Goal: Information Seeking & Learning: Learn about a topic

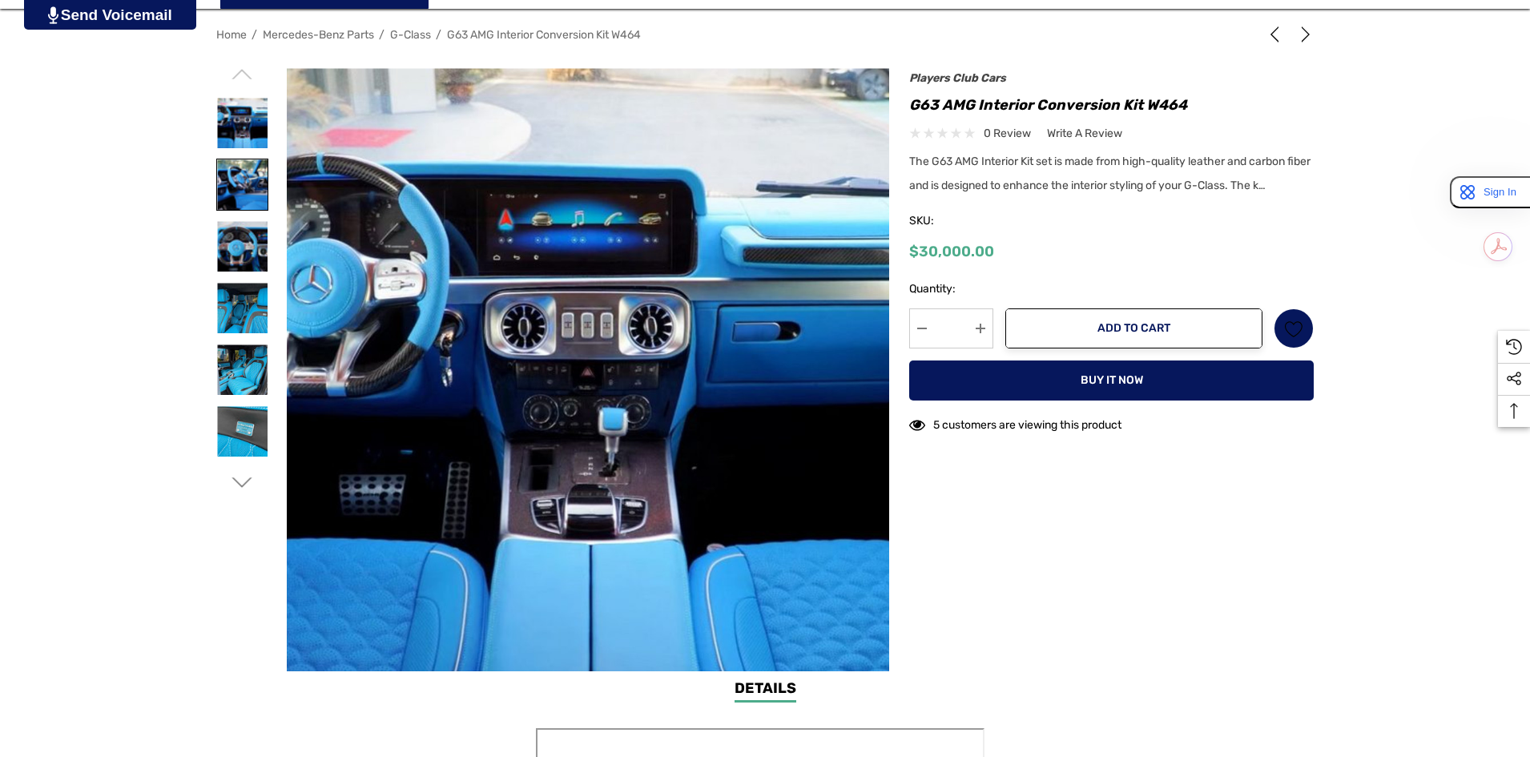
click at [264, 185] on img at bounding box center [242, 184] width 50 height 50
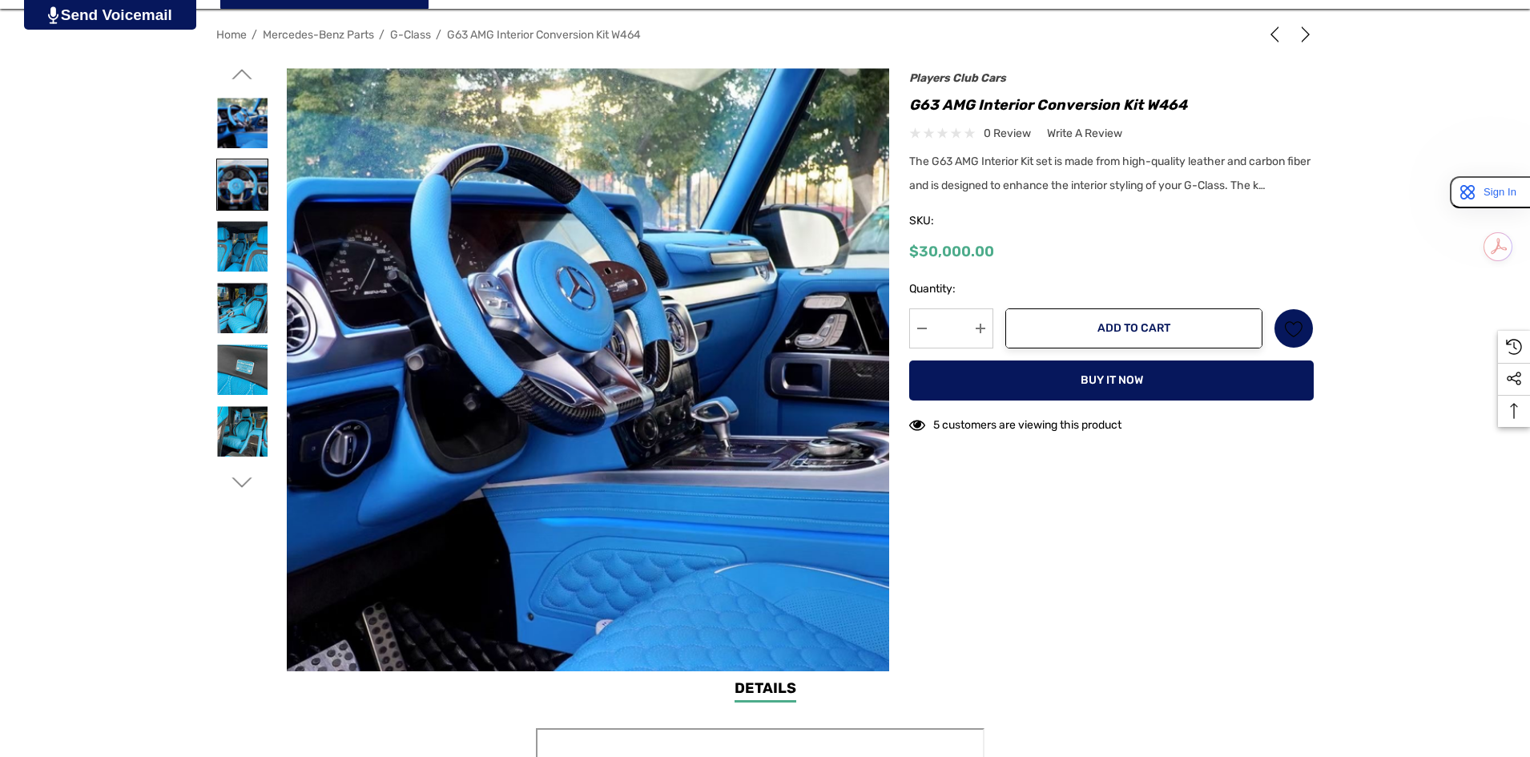
click at [253, 206] on img at bounding box center [242, 184] width 50 height 50
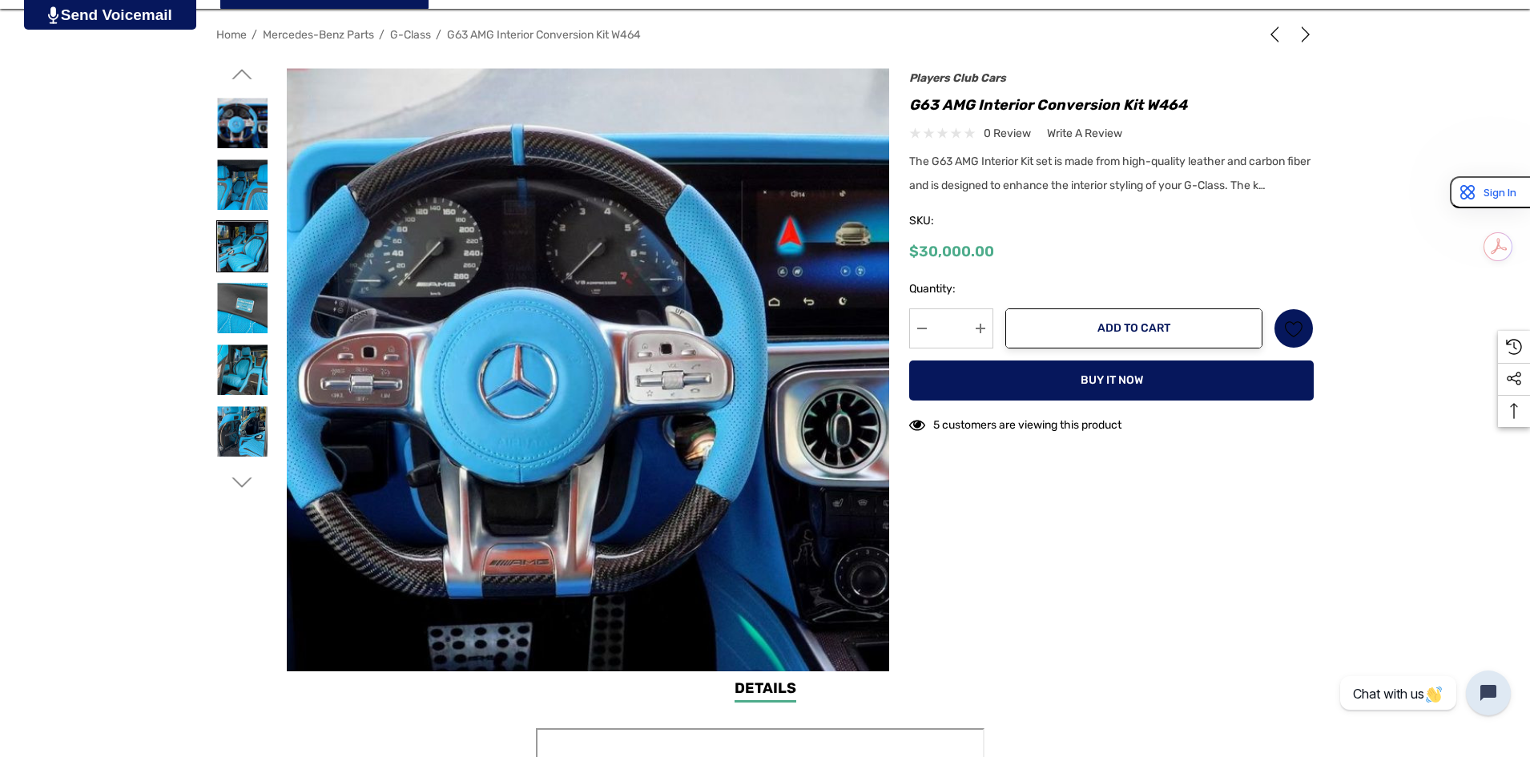
click at [246, 248] on img at bounding box center [242, 246] width 50 height 50
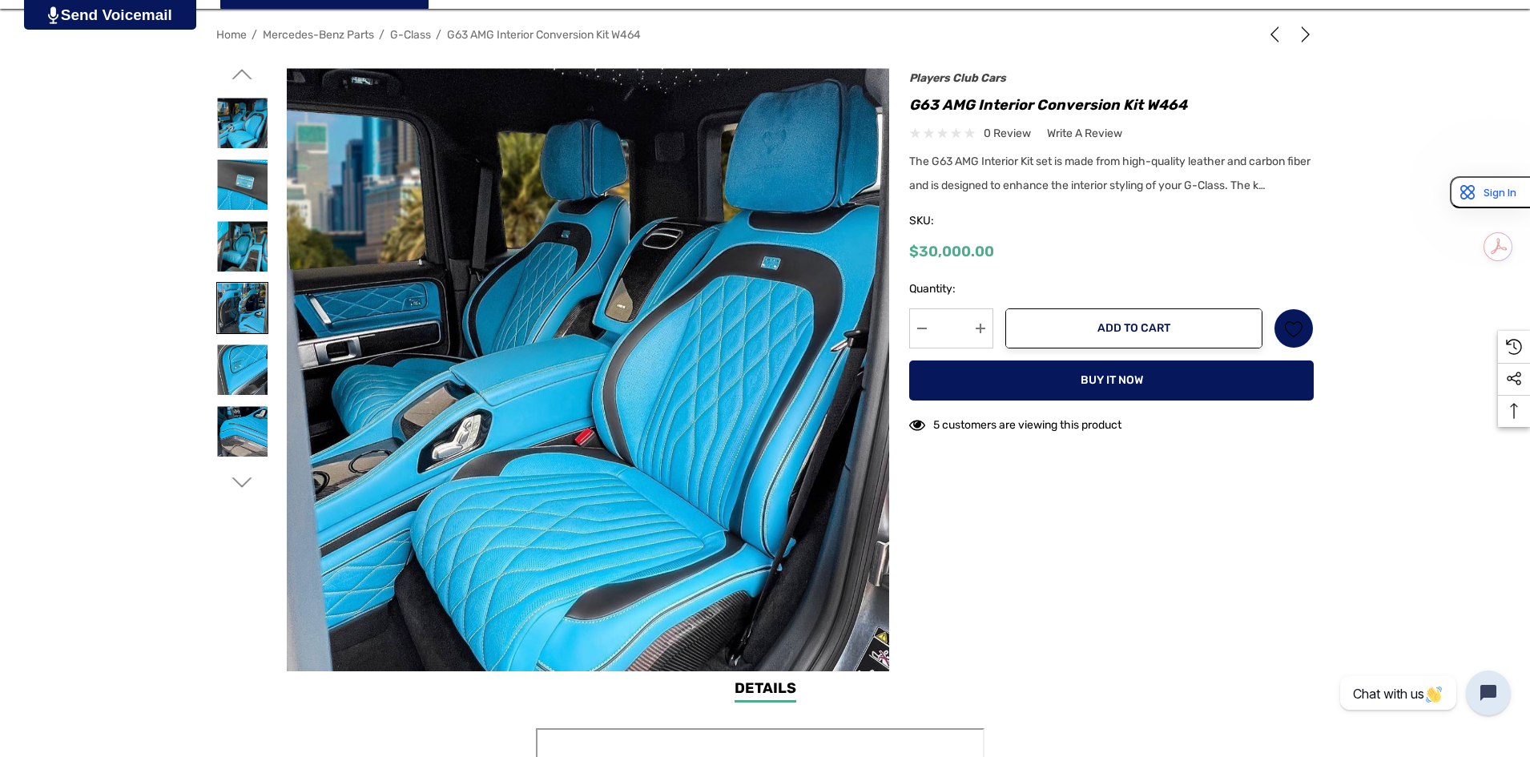
click at [250, 306] on img at bounding box center [242, 308] width 50 height 50
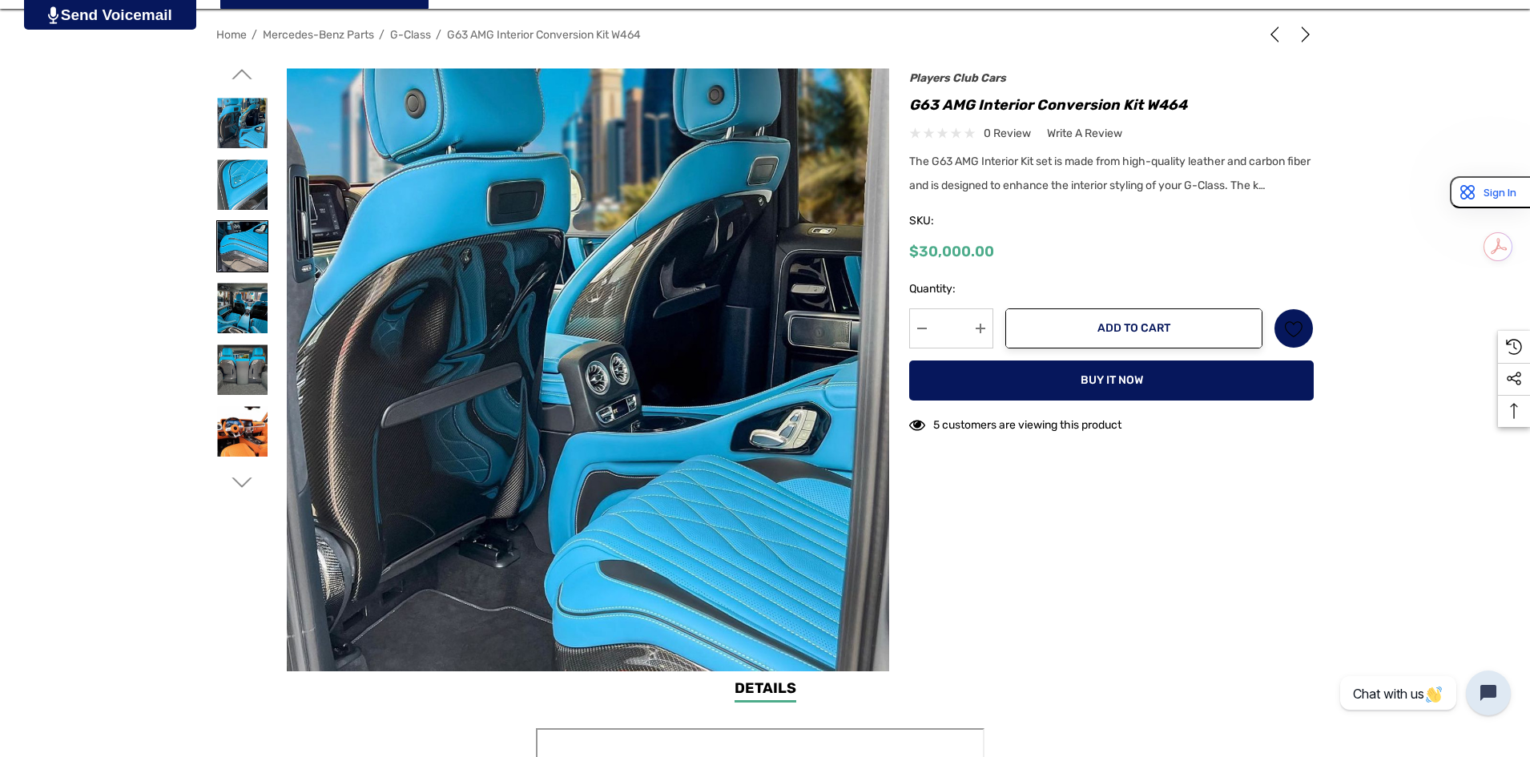
click at [252, 248] on img at bounding box center [242, 246] width 50 height 50
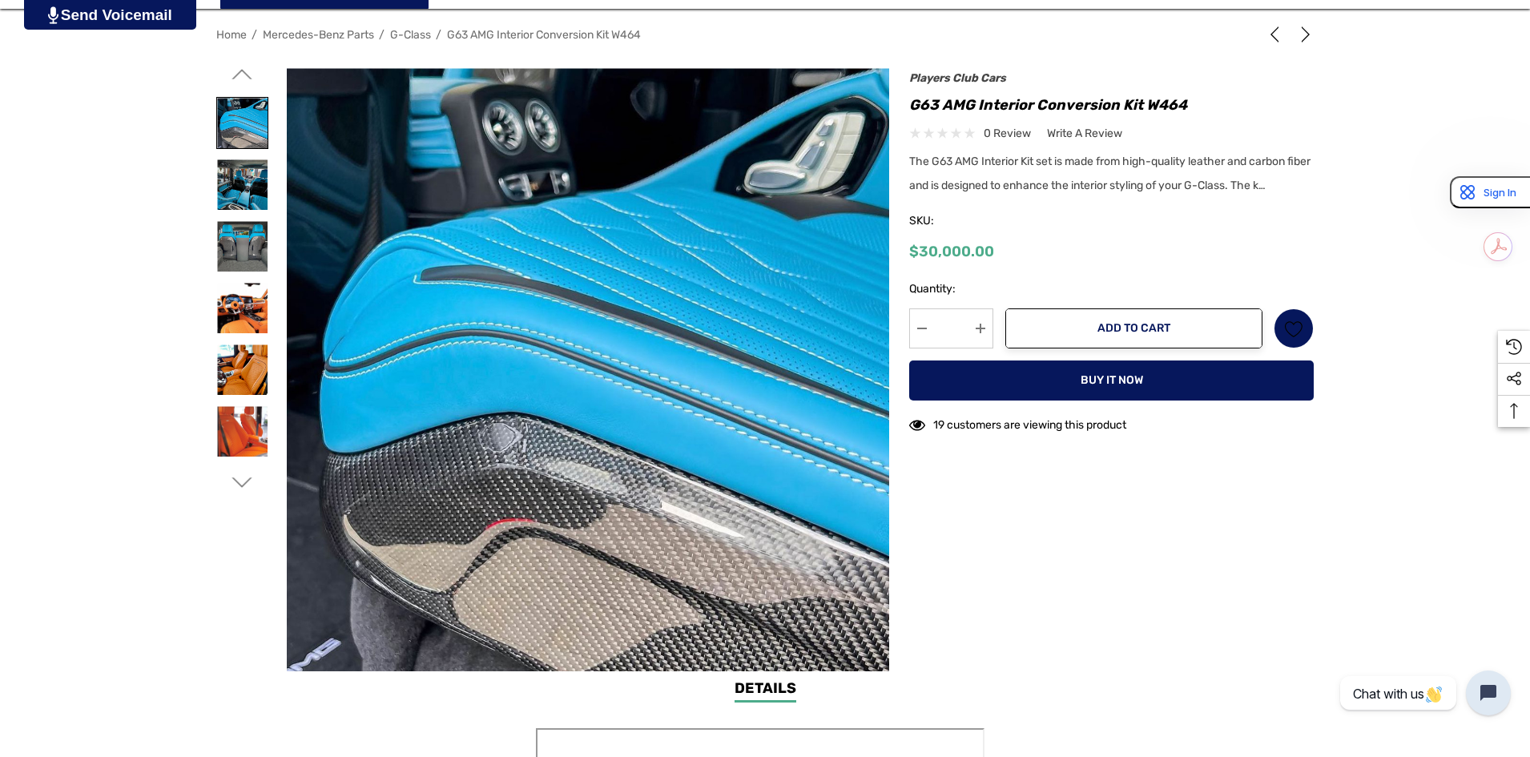
click at [256, 136] on img at bounding box center [242, 123] width 50 height 50
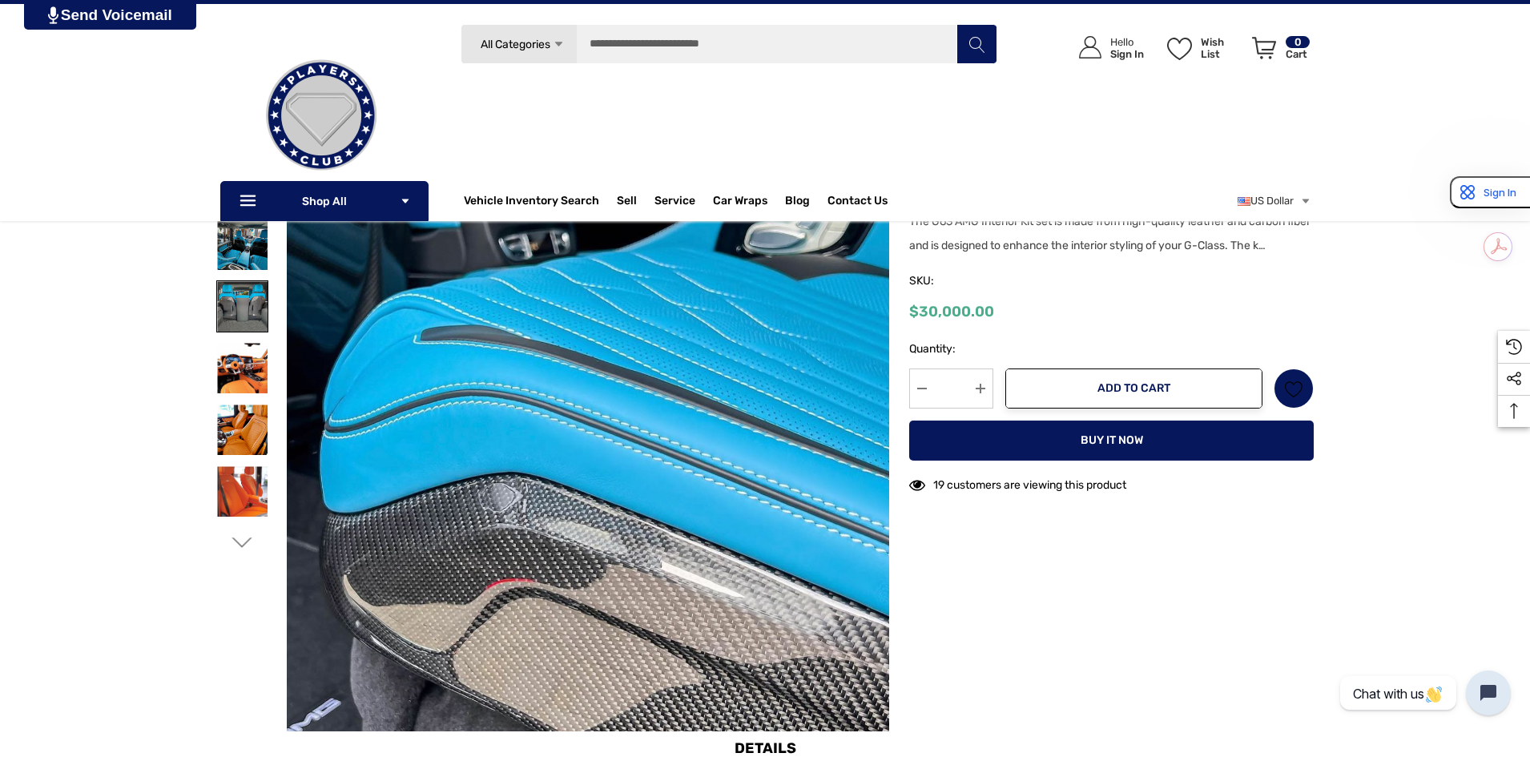
click at [240, 320] on img at bounding box center [242, 306] width 50 height 50
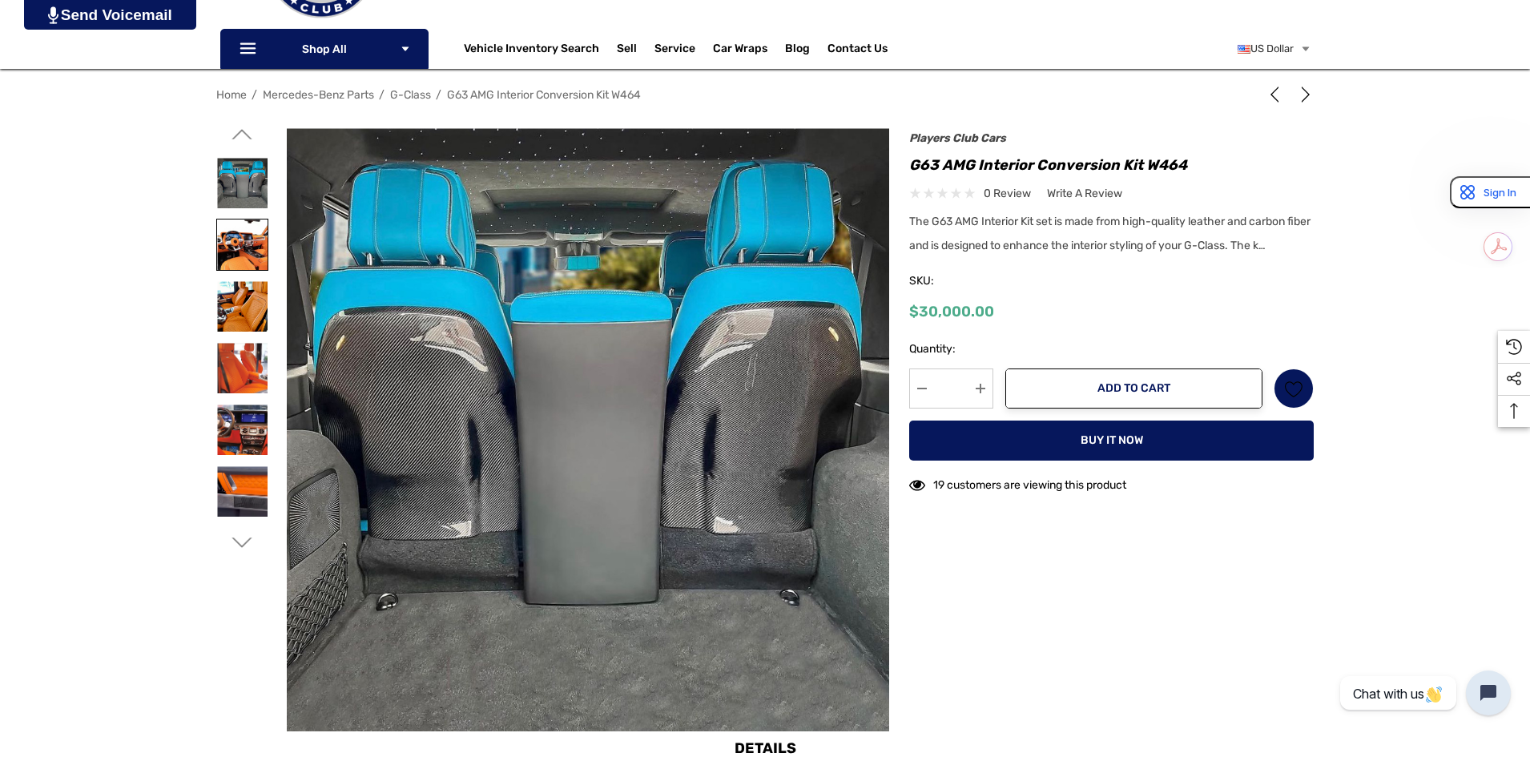
scroll to position [200, 0]
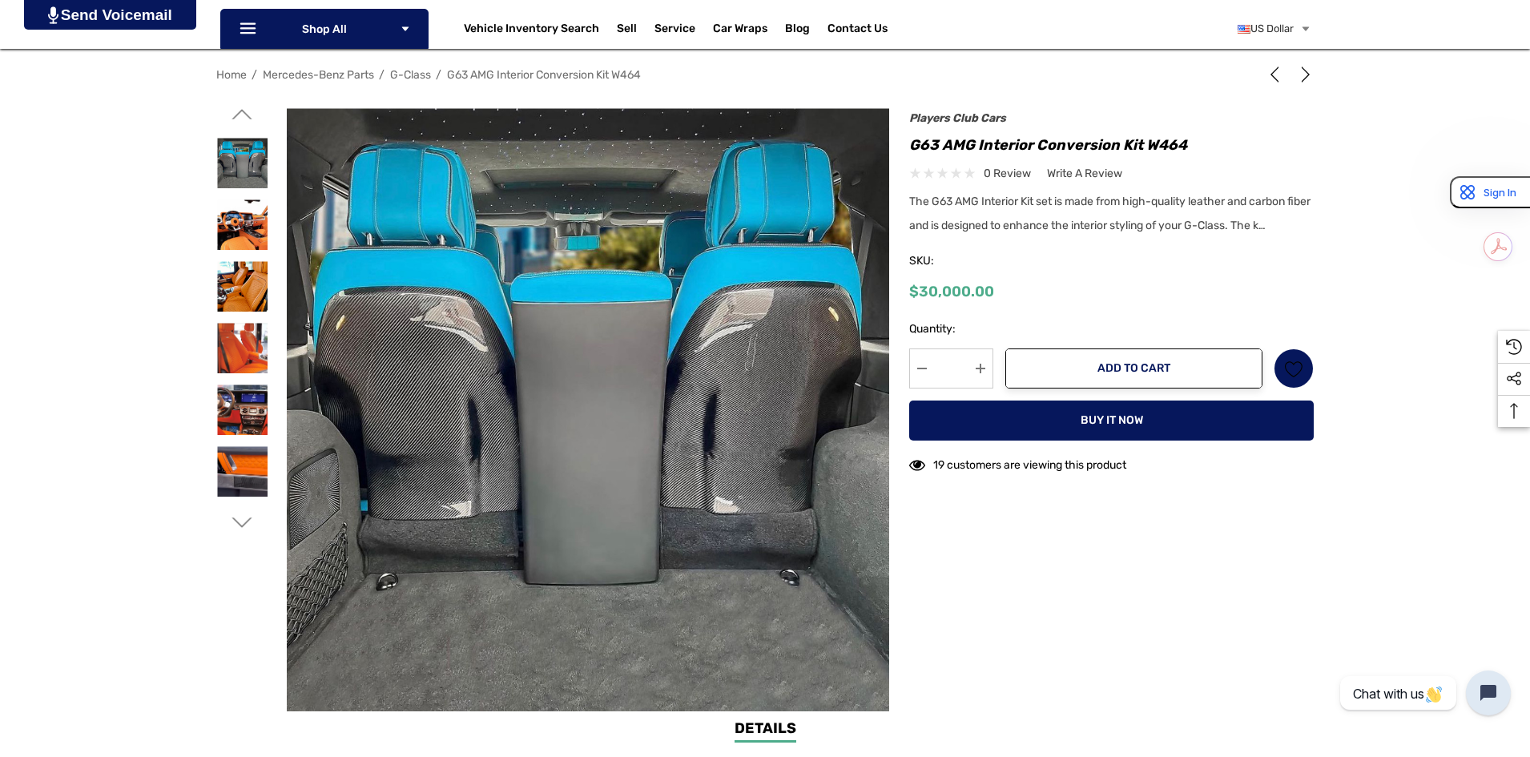
click at [248, 119] on icon "Go to slide 2 of 8" at bounding box center [242, 114] width 20 height 20
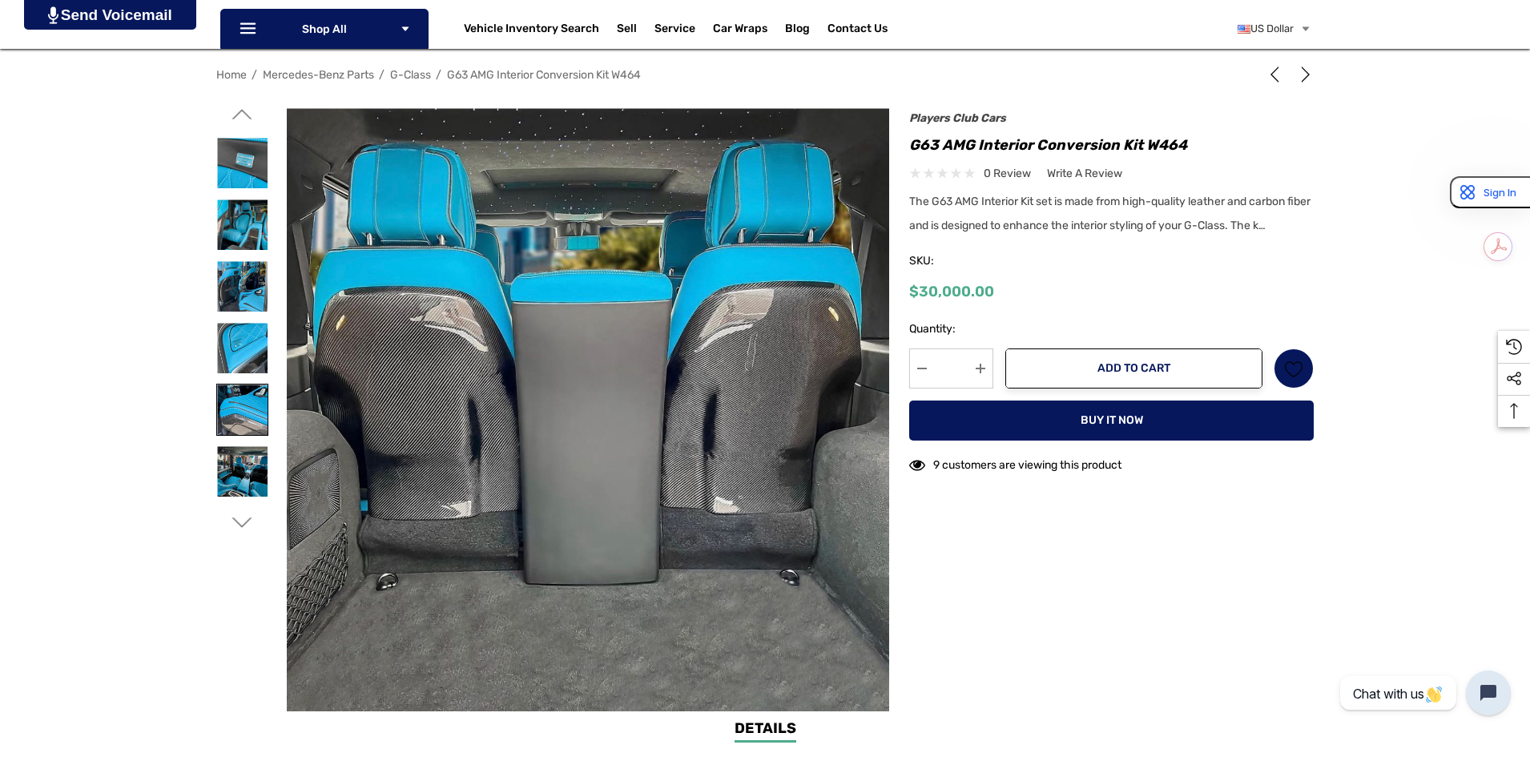
click at [248, 417] on img at bounding box center [242, 410] width 50 height 50
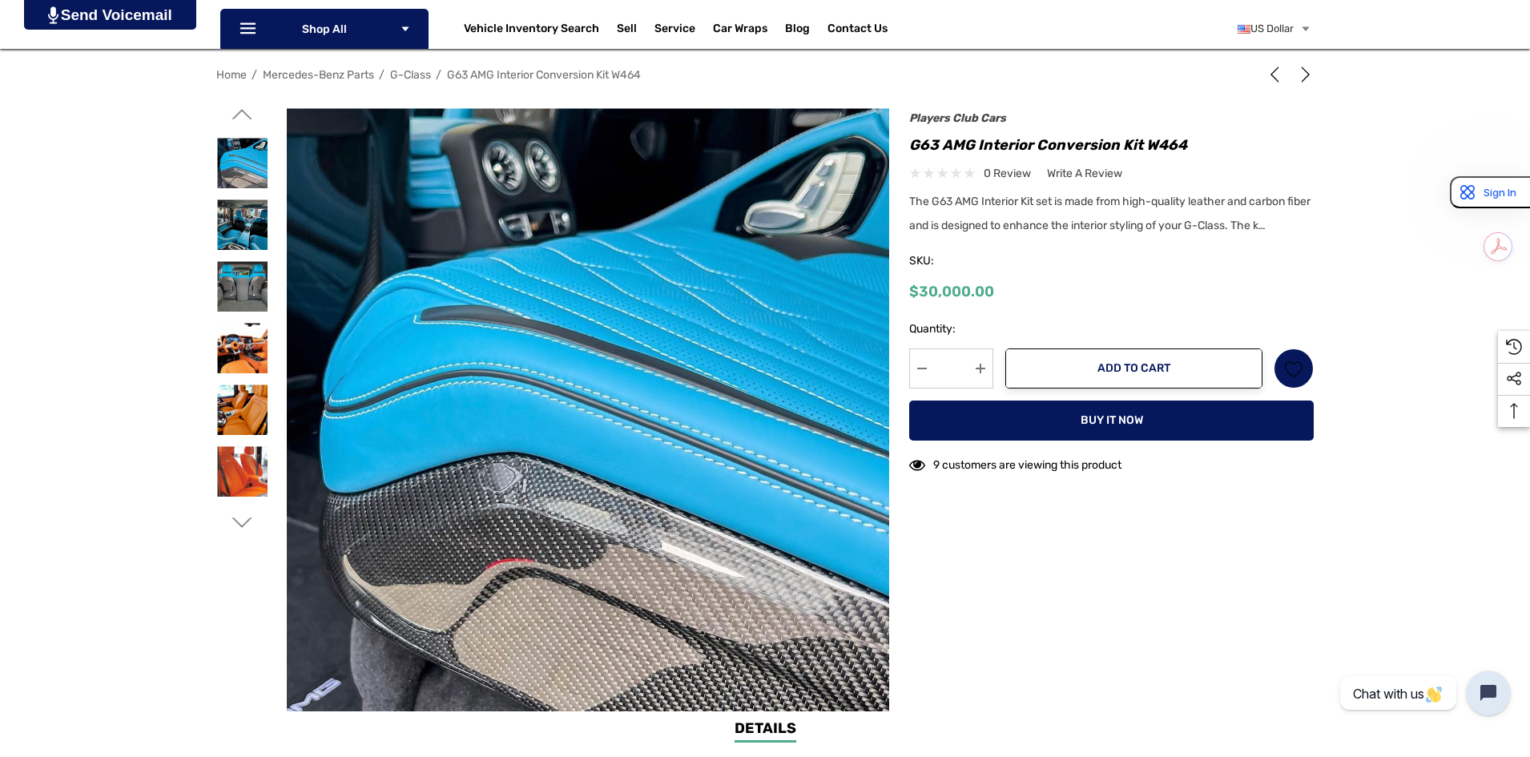
click at [244, 119] on icon "Go to slide 2 of 8" at bounding box center [242, 114] width 20 height 20
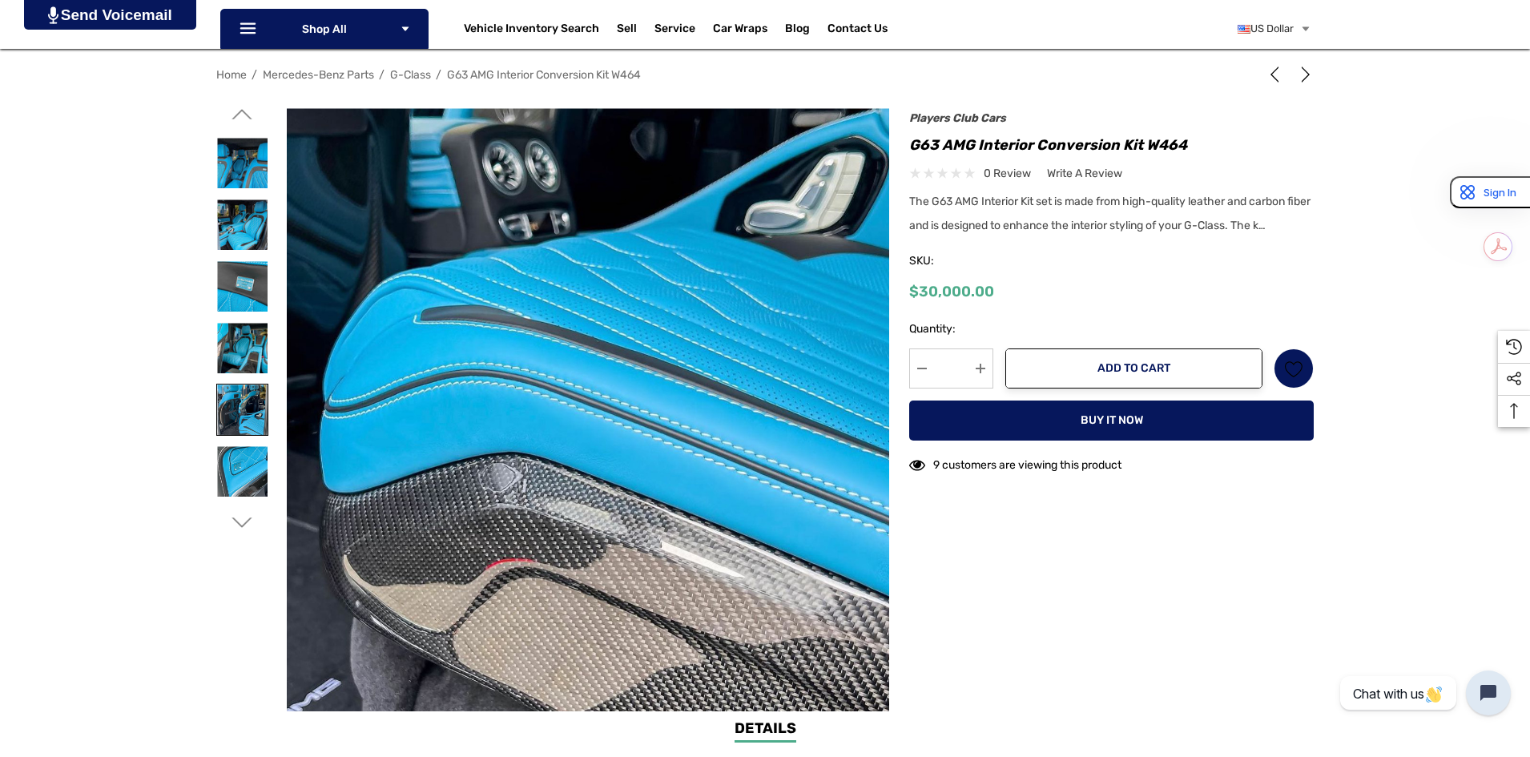
click at [233, 391] on img at bounding box center [242, 410] width 50 height 50
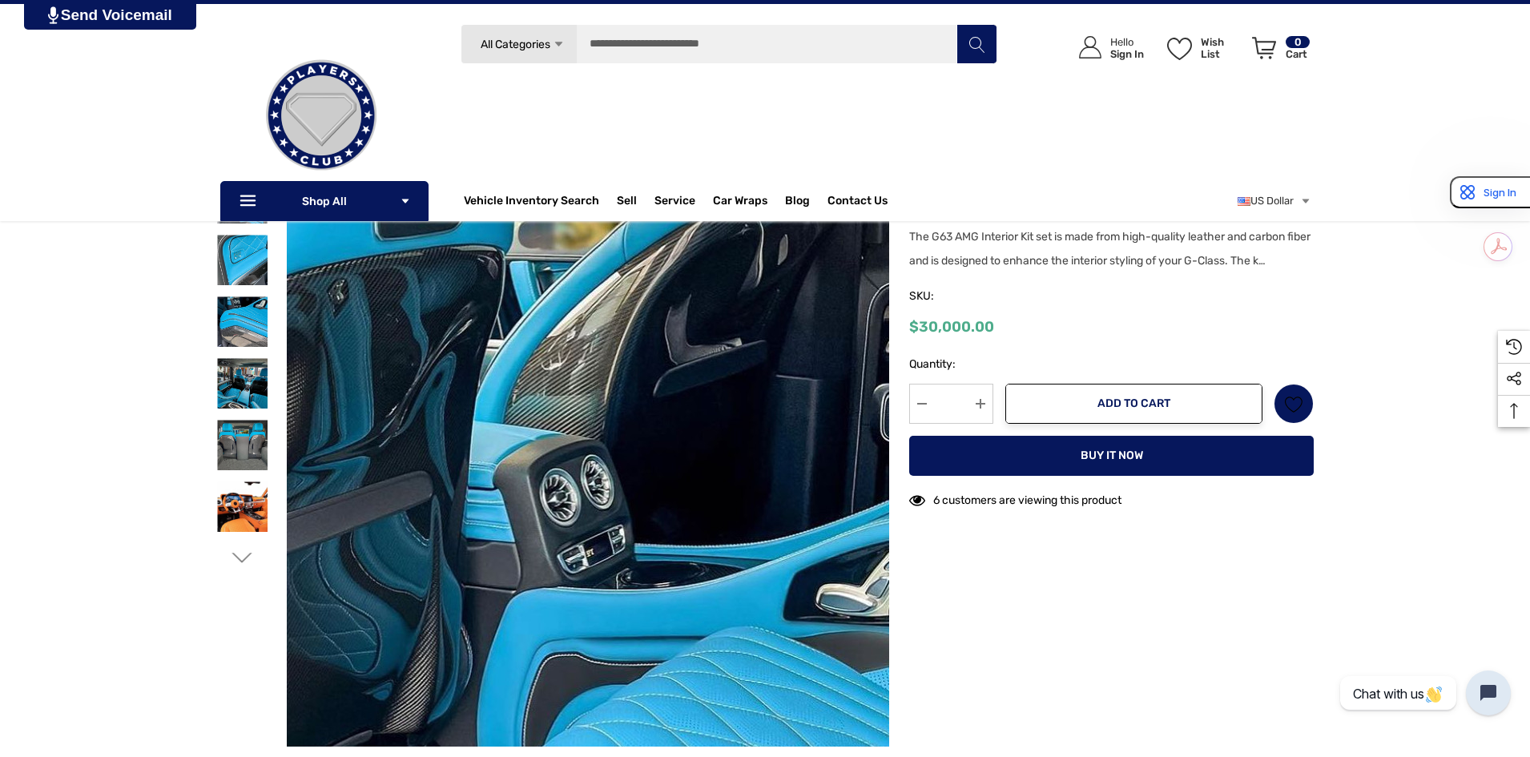
scroll to position [160, 0]
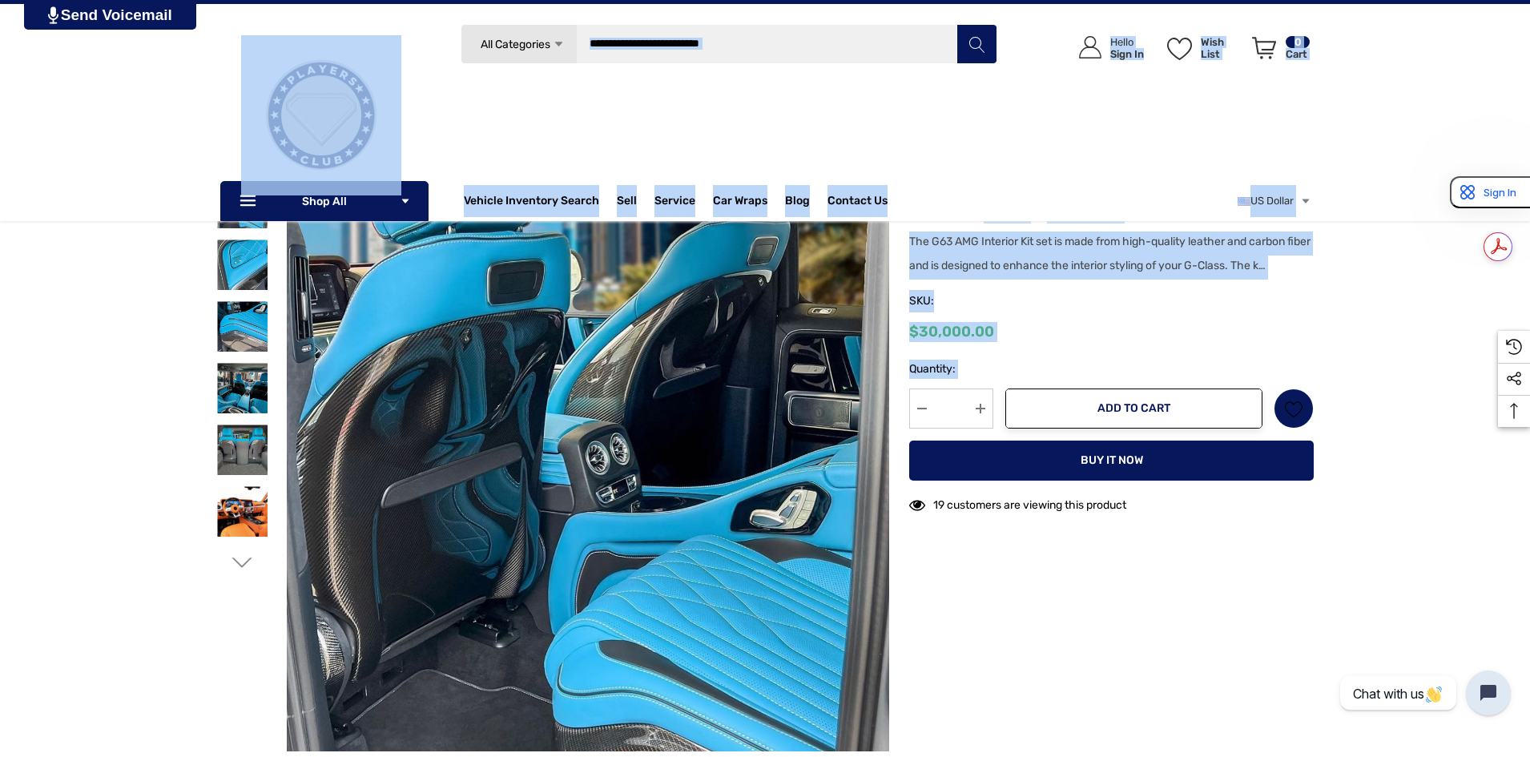
drag, startPoint x: 165, startPoint y: 77, endPoint x: 1356, endPoint y: 400, distance: 1233.6
click at [1355, 397] on div "Home Mercedes-Benz Parts G-Class G63 AMG Interior Conversion Kit W464 Previous" at bounding box center [765, 429] width 1530 height 657
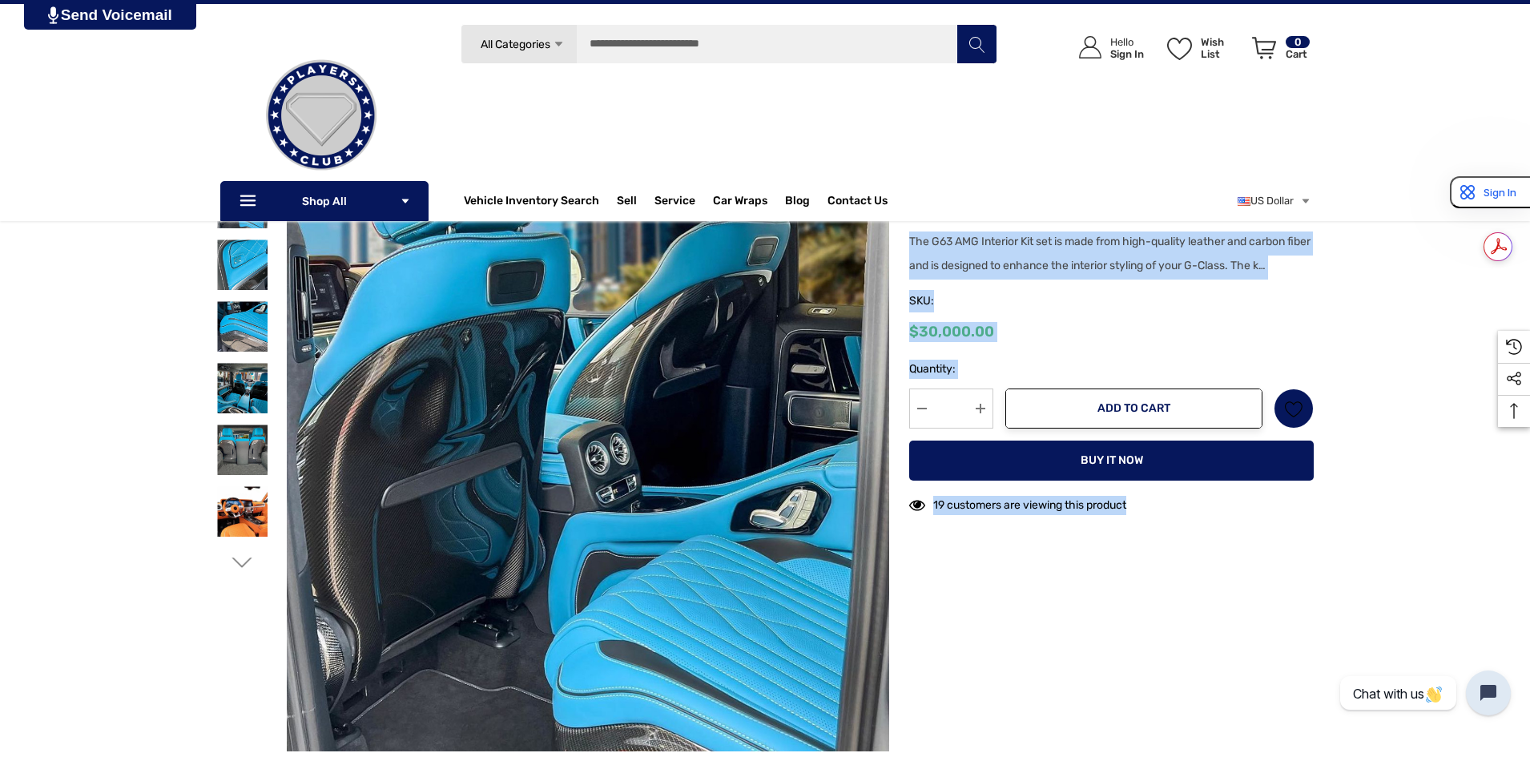
drag, startPoint x: 909, startPoint y: 231, endPoint x: 1285, endPoint y: 550, distance: 493.4
click at [1285, 550] on div at bounding box center [765, 449] width 1098 height 603
click at [1282, 550] on div at bounding box center [765, 449] width 1098 height 603
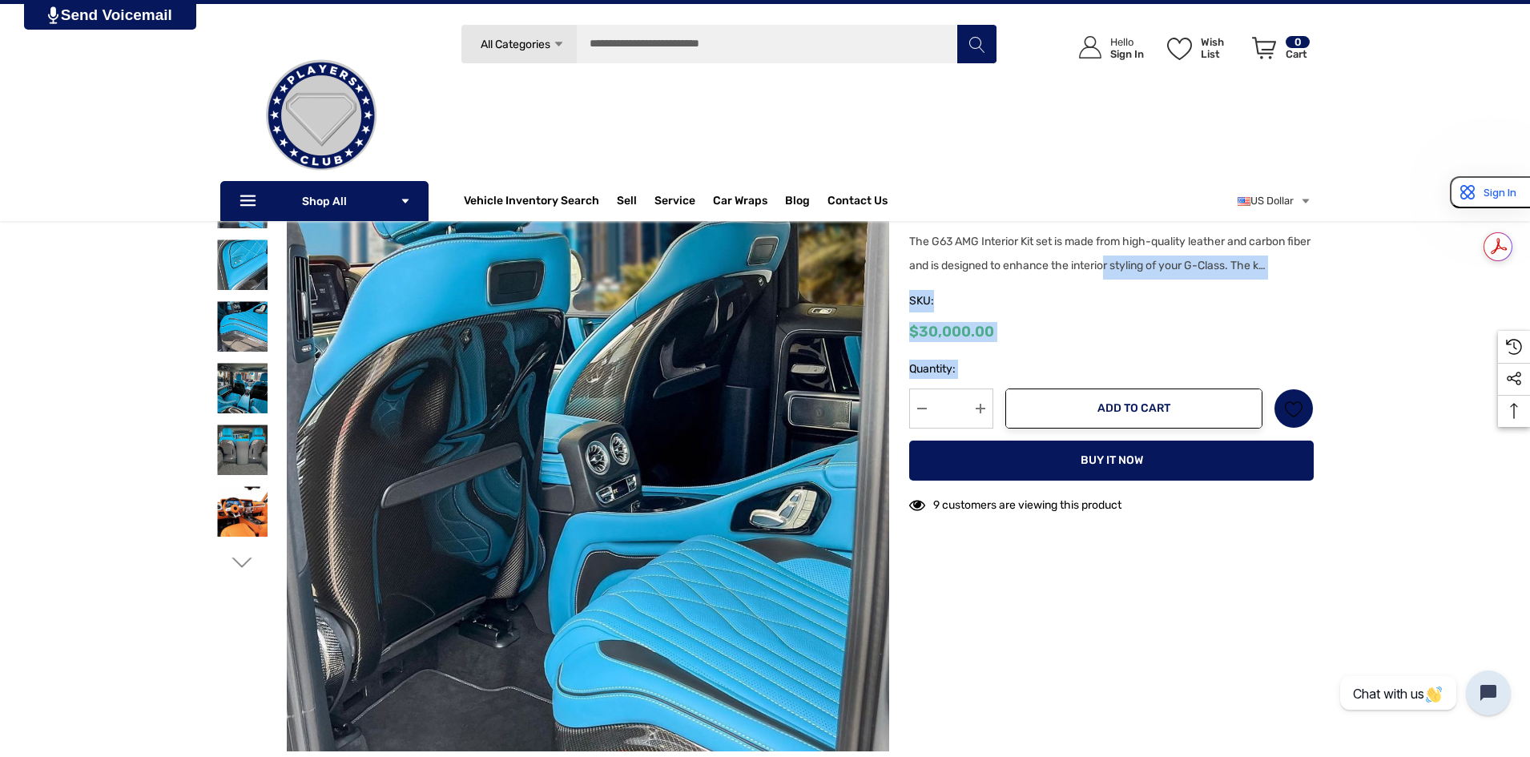
drag, startPoint x: 1195, startPoint y: 510, endPoint x: 1136, endPoint y: 261, distance: 255.2
click at [1136, 261] on div "Players Club Cars G63 AMG Interior Conversion Kit W464 0 review Write a Review" at bounding box center [1111, 340] width 405 height 369
click at [1135, 260] on span "The G63 AMG Interior Kit set is made from high-quality leather and carbon fiber…" at bounding box center [1109, 254] width 401 height 38
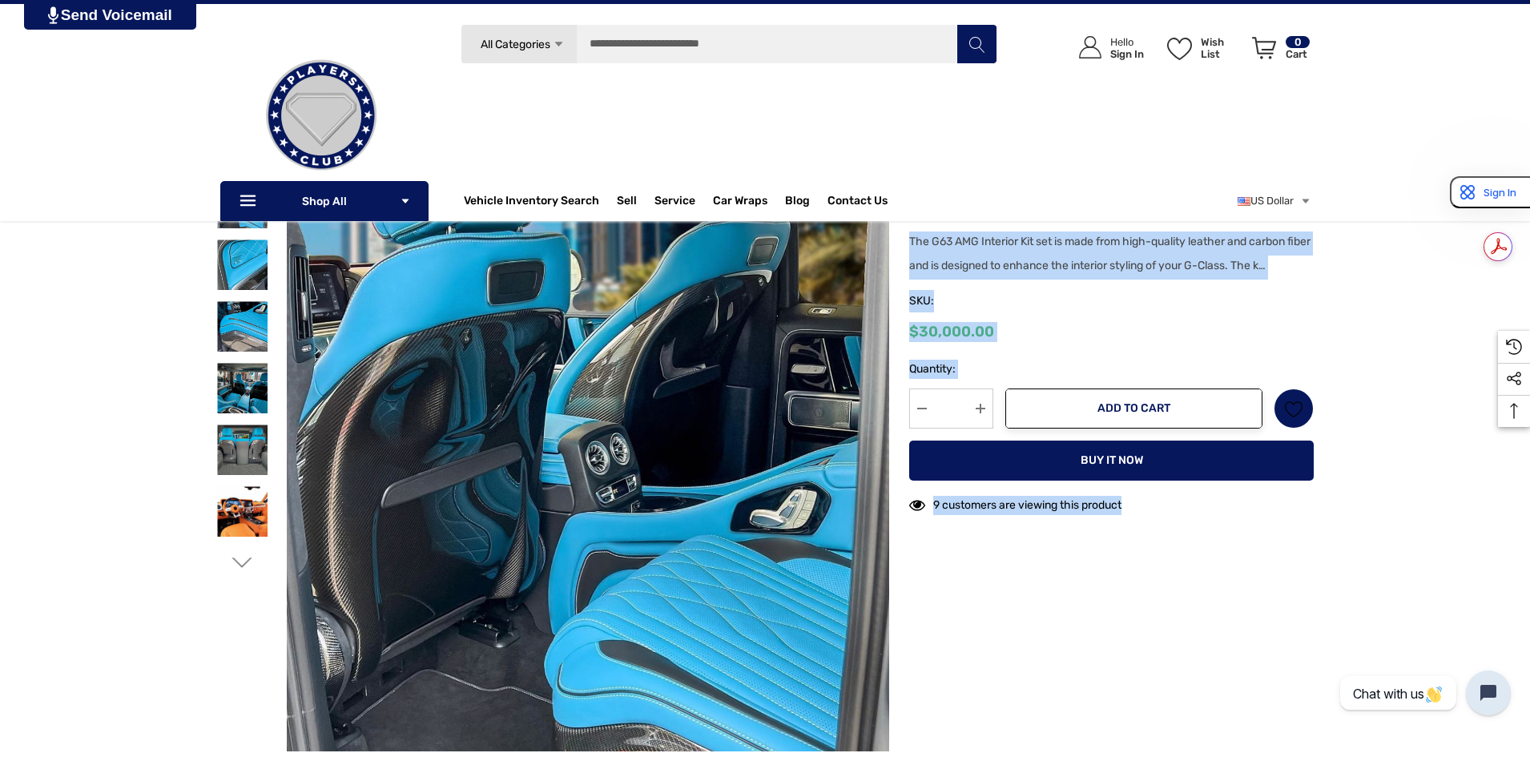
drag, startPoint x: 910, startPoint y: 241, endPoint x: 1154, endPoint y: 530, distance: 378.1
click at [1154, 530] on div at bounding box center [765, 449] width 1098 height 603
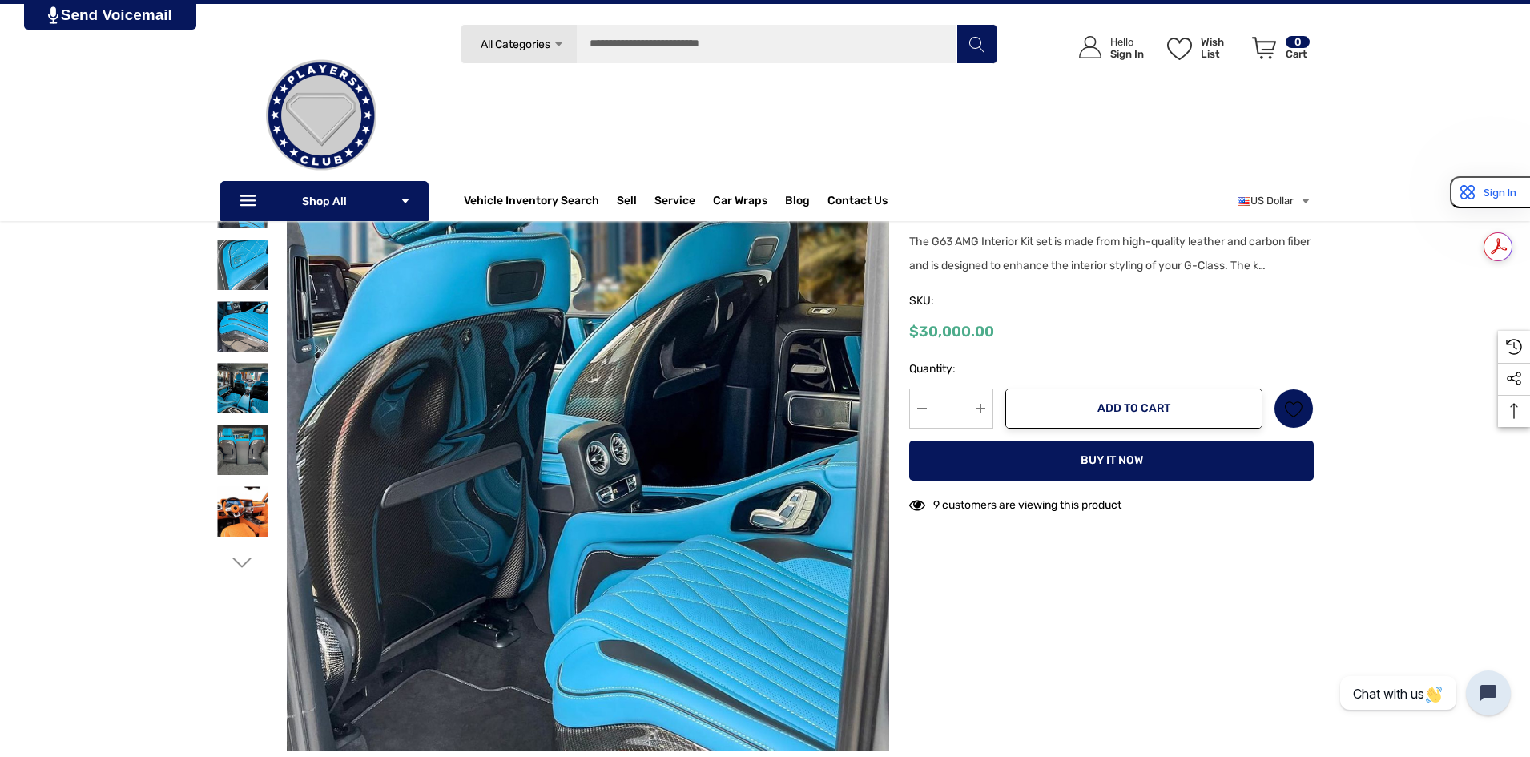
drag, startPoint x: 1152, startPoint y: 516, endPoint x: 1002, endPoint y: 357, distance: 218.2
click at [1002, 357] on section "Hurry up! Current stock: Quantity: Decrease Quantity: * Increase Quantity: Add …" at bounding box center [1111, 438] width 405 height 173
click at [999, 357] on form "Hurry up! Current stock: Quantity: Decrease Quantity: * Increase Quantity: Add …" at bounding box center [1111, 416] width 405 height 129
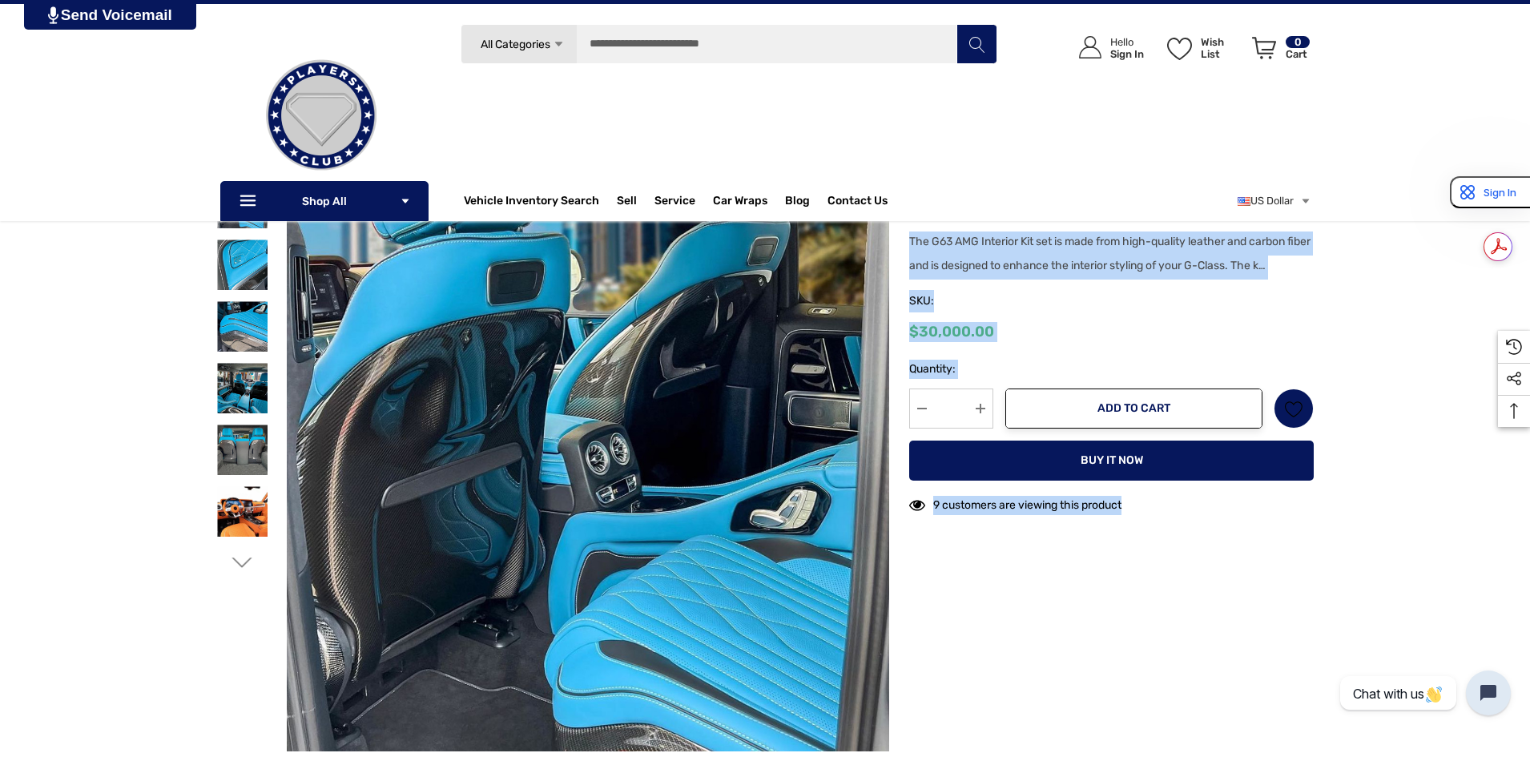
drag, startPoint x: 910, startPoint y: 232, endPoint x: 1139, endPoint y: 513, distance: 362.8
click at [1139, 513] on div "Previous Next McLaren Carbon Fiber Hood $6,000.00 $2,000.00" at bounding box center [1101, 340] width 425 height 369
click at [1139, 513] on div "9 customers are viewing this product" at bounding box center [1111, 507] width 405 height 34
drag, startPoint x: 910, startPoint y: 235, endPoint x: 1309, endPoint y: 527, distance: 494.7
click at [1309, 527] on div at bounding box center [765, 449] width 1098 height 603
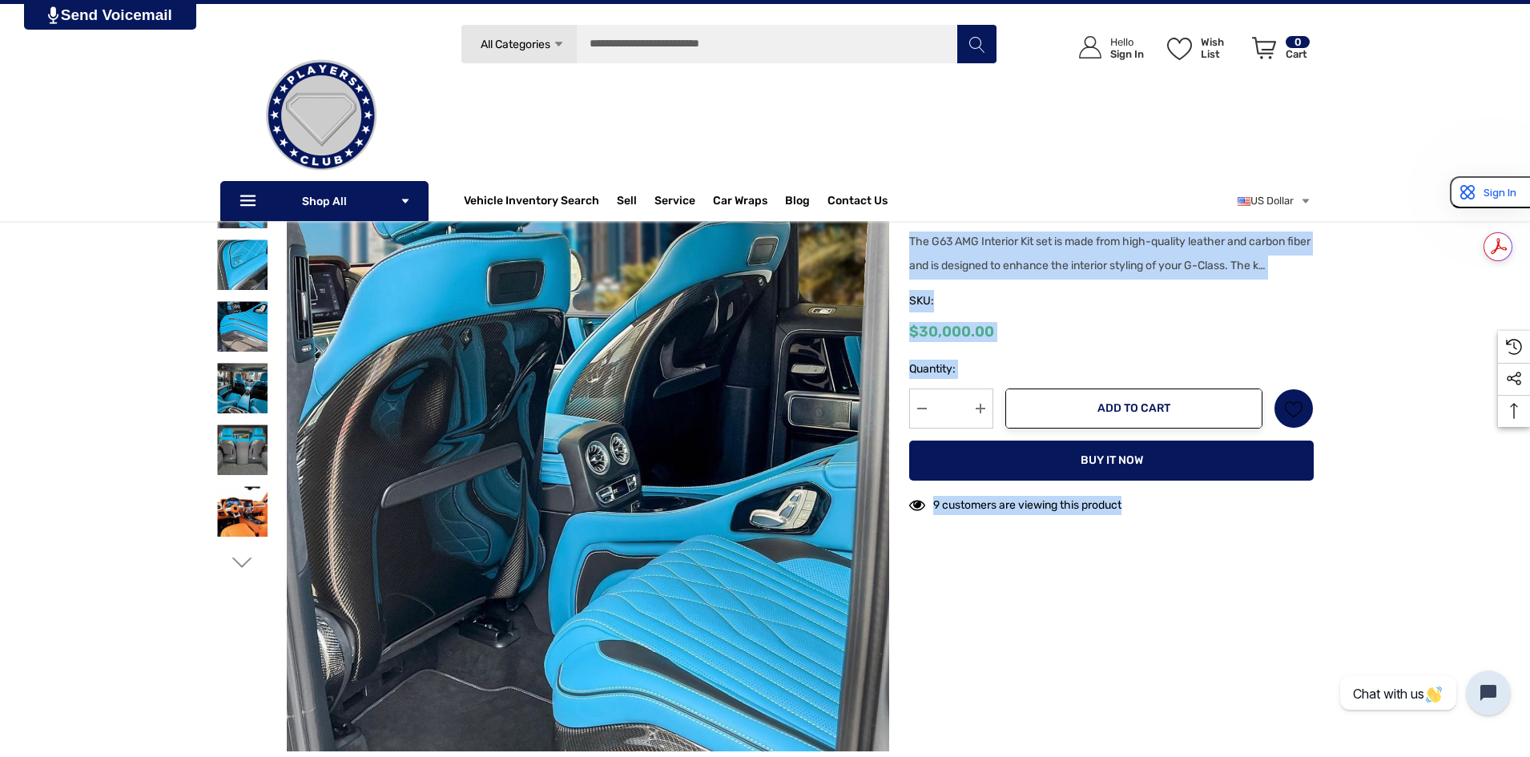
click at [1298, 523] on div "9 customers are viewing this product" at bounding box center [1111, 507] width 405 height 34
drag, startPoint x: 917, startPoint y: 238, endPoint x: 1344, endPoint y: 455, distance: 479.1
click at [1344, 455] on div "Home Mercedes-Benz Parts G-Class G63 AMG Interior Conversion Kit W464 Previous" at bounding box center [765, 429] width 1530 height 657
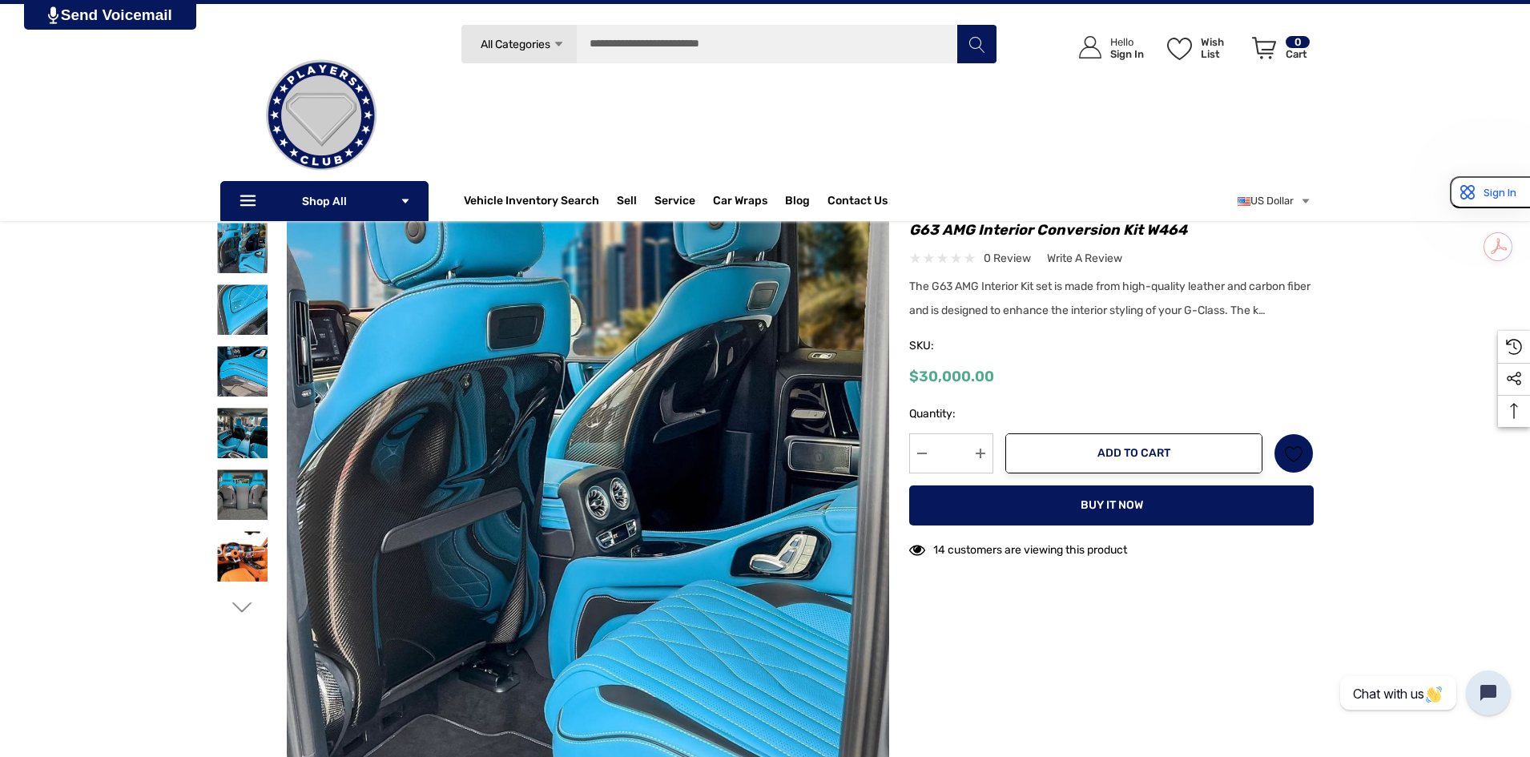
scroll to position [0, 0]
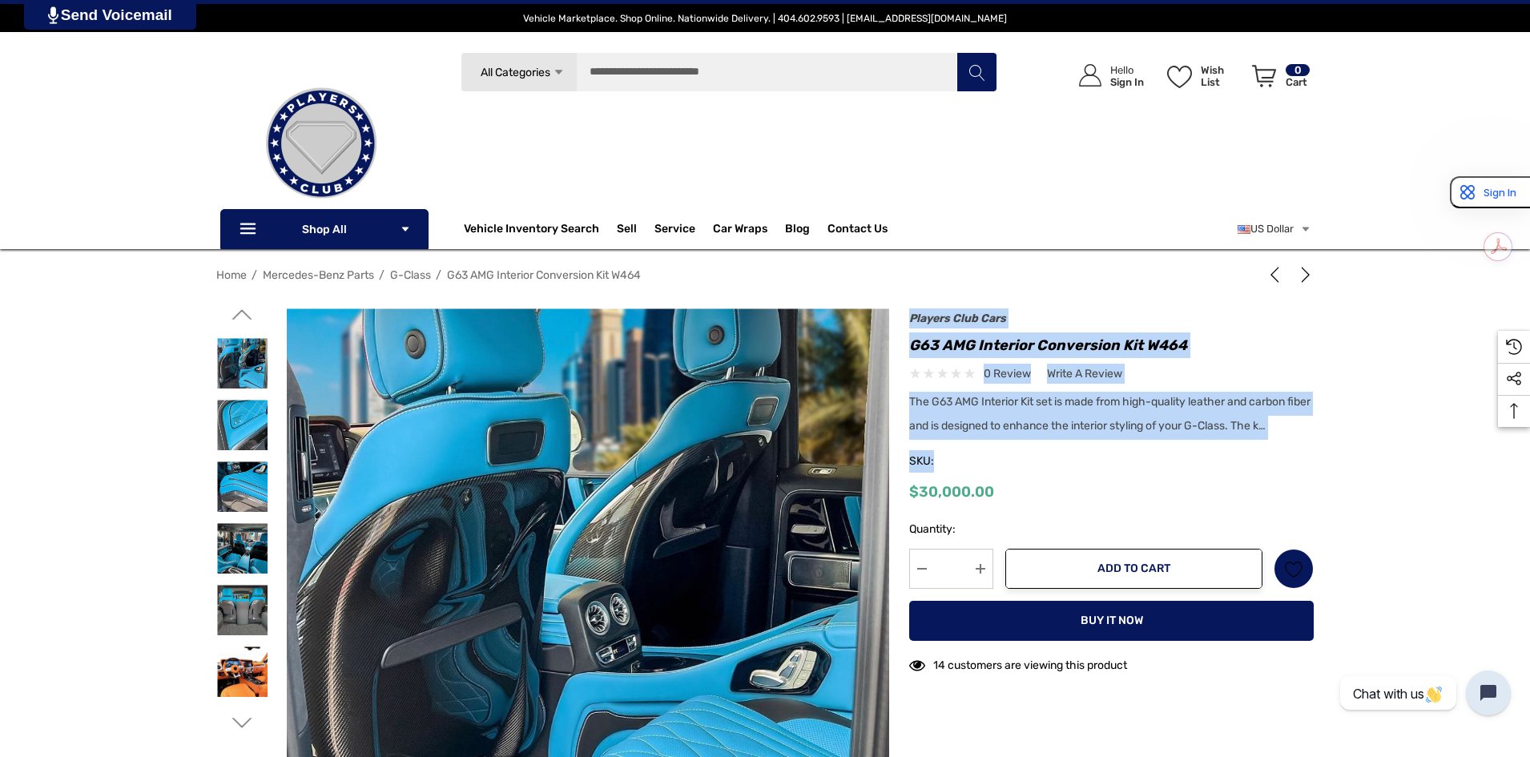
drag, startPoint x: 938, startPoint y: 278, endPoint x: 1309, endPoint y: 438, distance: 404.1
click at [1342, 474] on div "Home Mercedes-Benz Parts G-Class G63 AMG Interior Conversion Kit W464 Previous" at bounding box center [765, 589] width 1530 height 657
click at [1135, 418] on div "The G63 AMG Interior Kit set is made from high-quality leather and carbon fiber…" at bounding box center [1111, 416] width 405 height 48
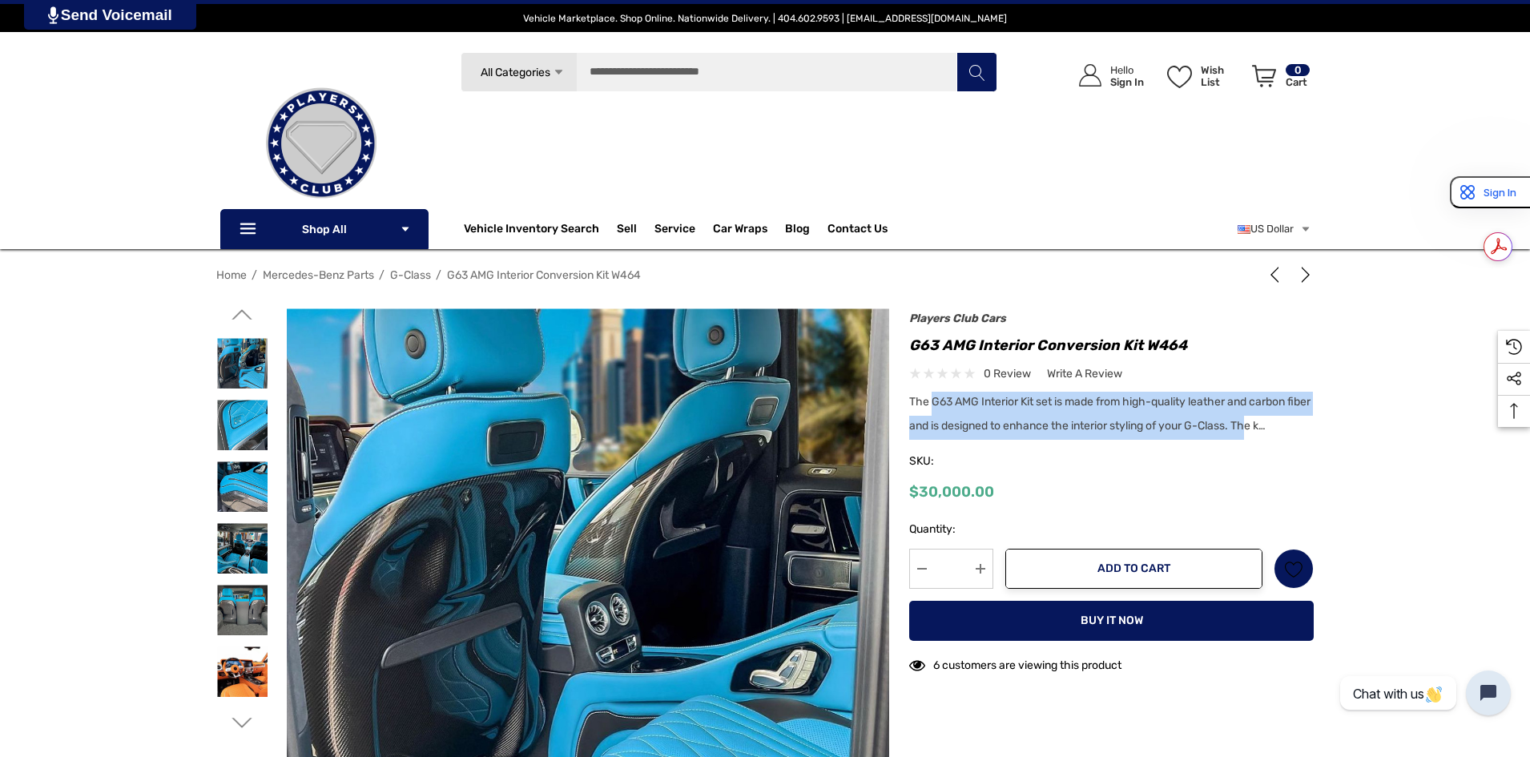
drag, startPoint x: 930, startPoint y: 401, endPoint x: 1274, endPoint y: 439, distance: 345.8
click at [1274, 439] on div "The G63 AMG Interior Kit set is made from high-quality leather and carbon fiber…" at bounding box center [1111, 416] width 405 height 48
click at [250, 376] on img at bounding box center [242, 363] width 50 height 50
click at [254, 432] on img at bounding box center [242, 425] width 50 height 50
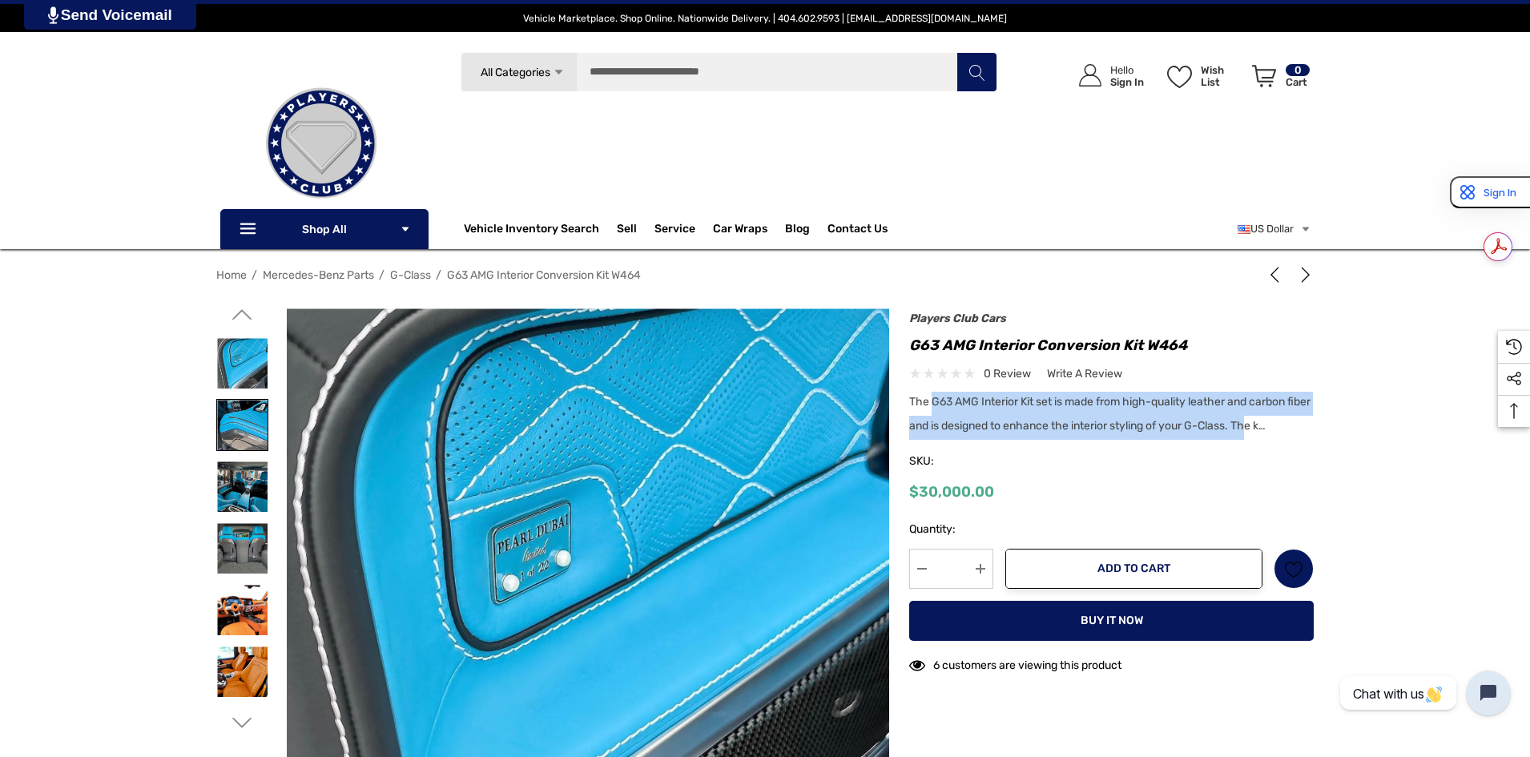
click at [256, 428] on img at bounding box center [242, 425] width 50 height 50
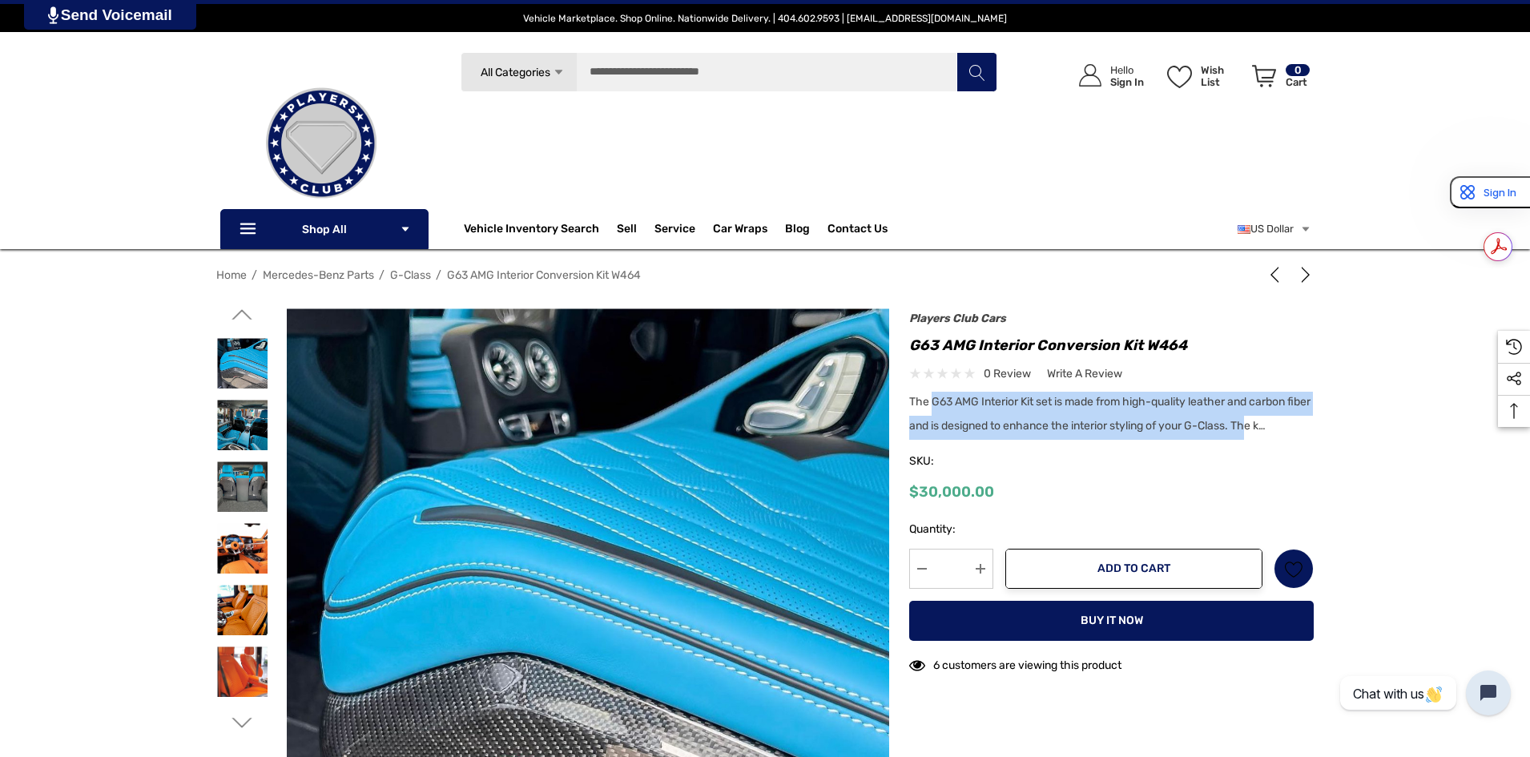
click at [257, 457] on div at bounding box center [242, 487] width 52 height 62
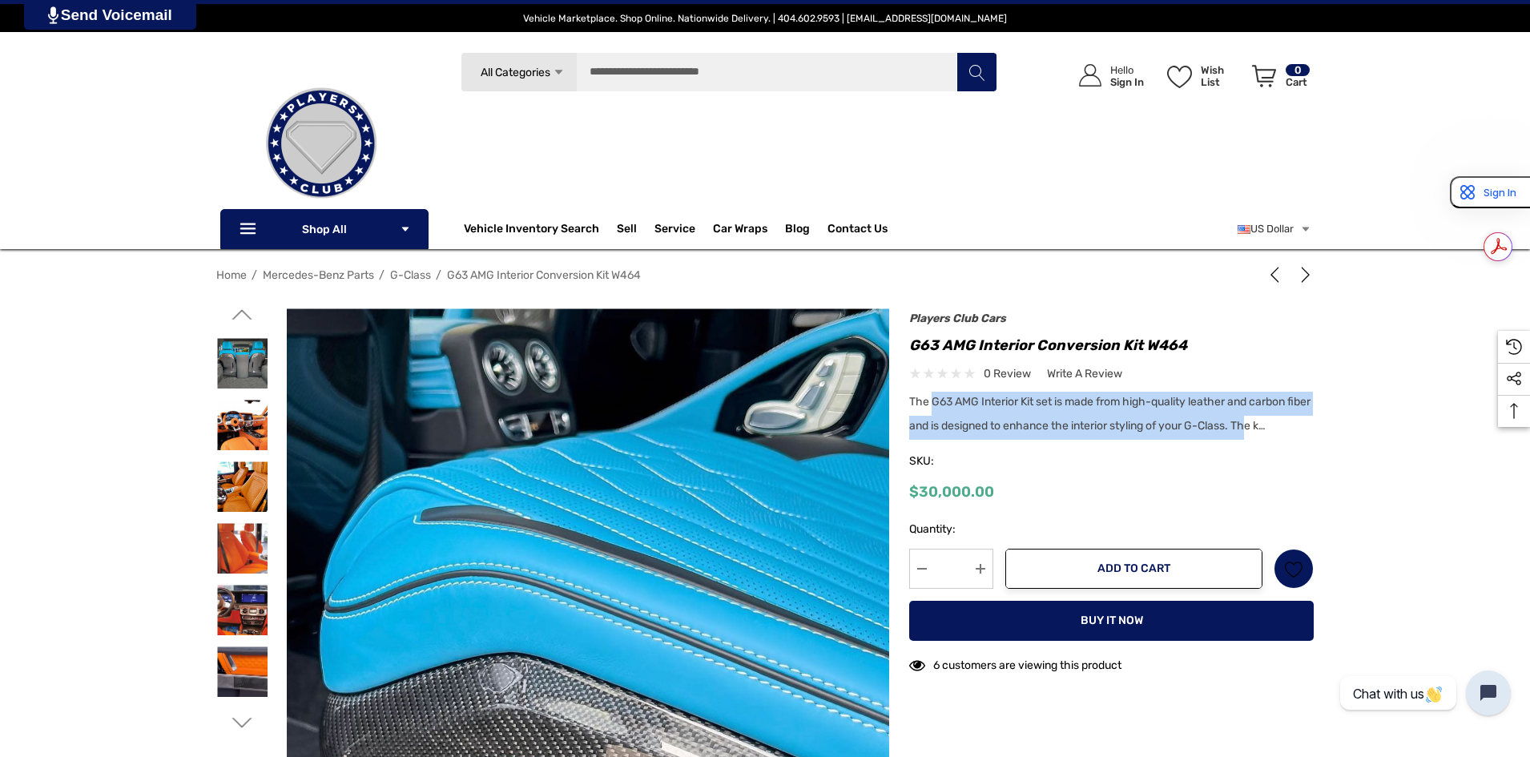
click at [246, 315] on use "Go to slide 2 of 8" at bounding box center [242, 314] width 20 height 10
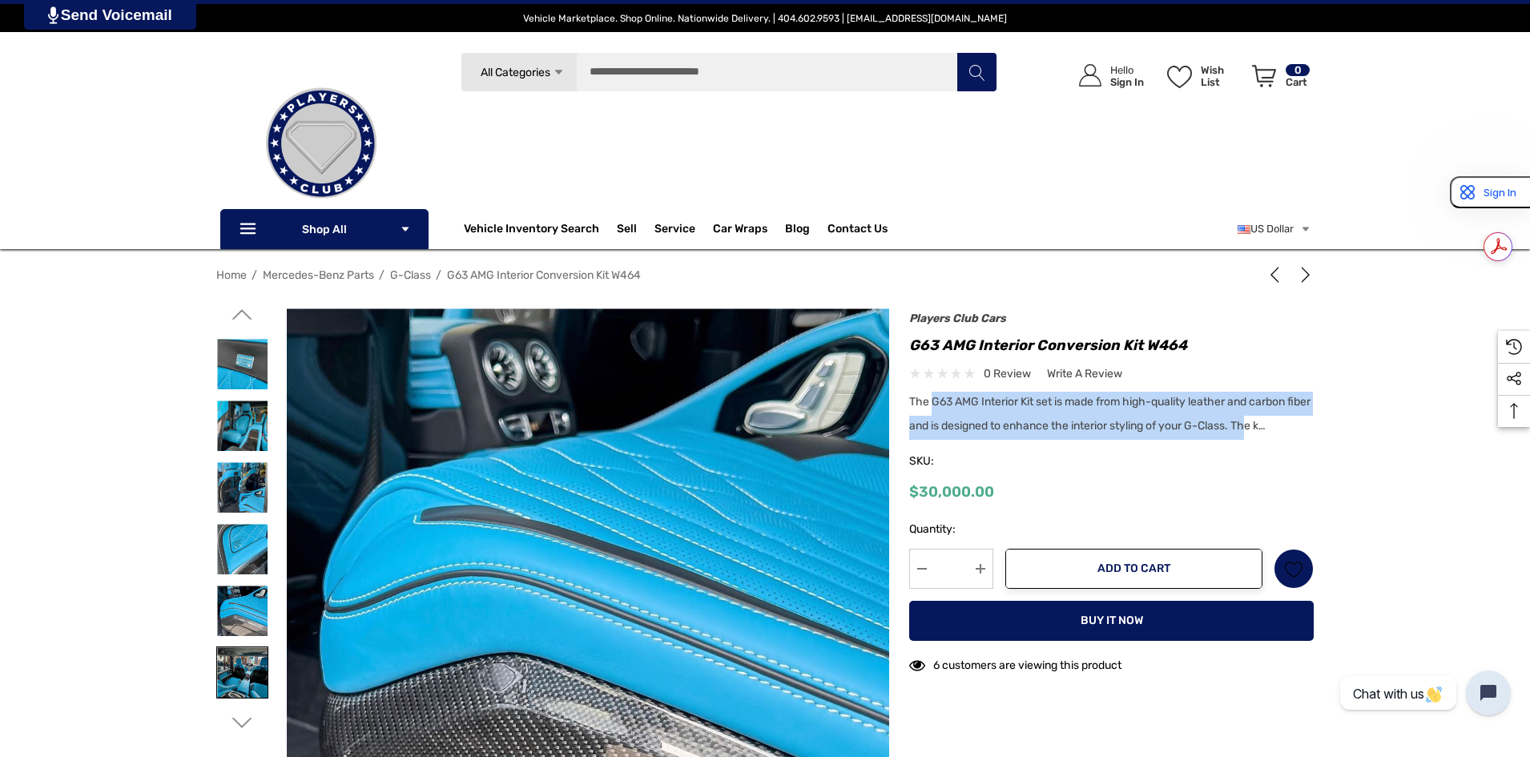
drag, startPoint x: 255, startPoint y: 675, endPoint x: 248, endPoint y: 647, distance: 29.7
click at [253, 676] on img at bounding box center [242, 672] width 50 height 50
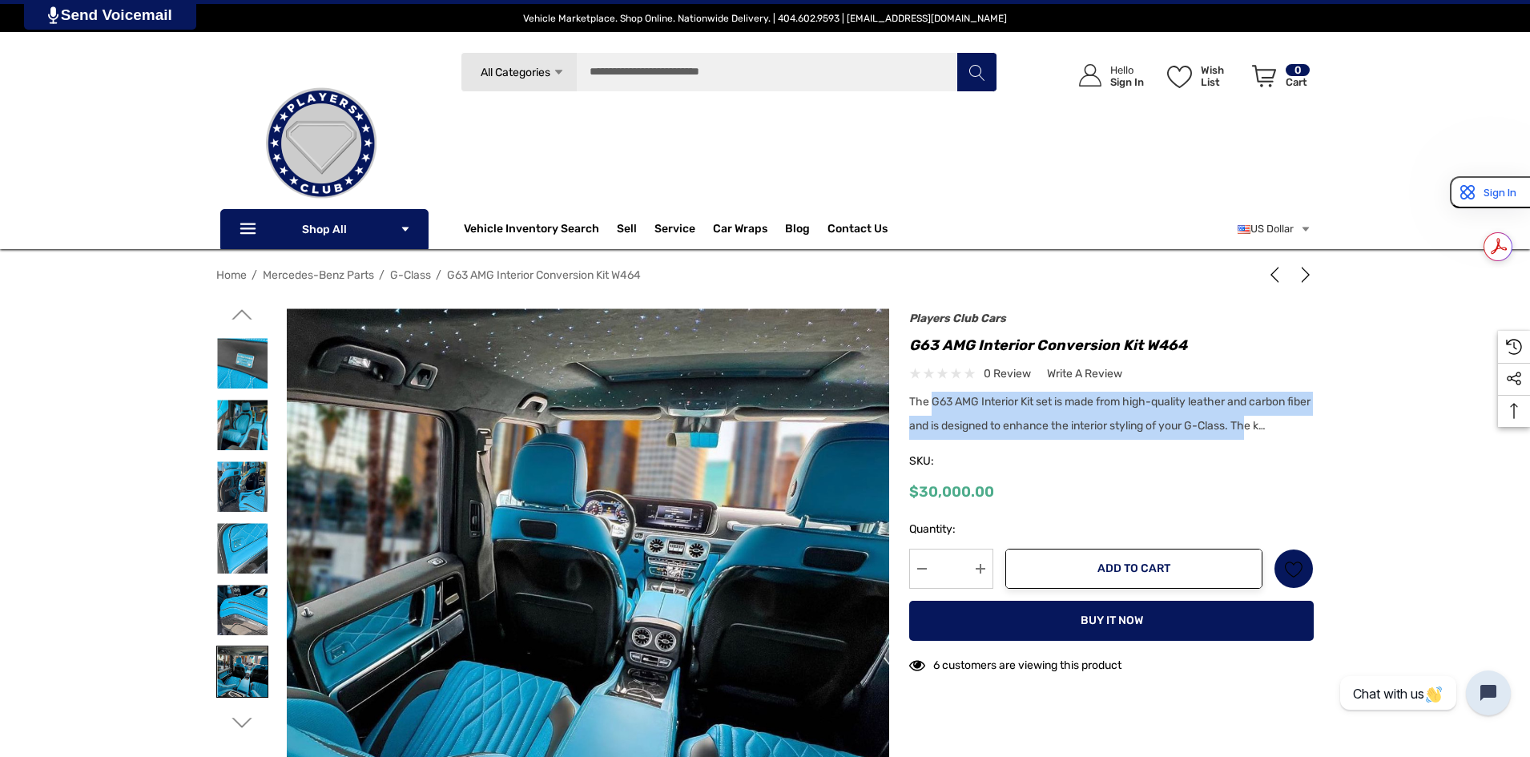
click at [236, 658] on img at bounding box center [242, 672] width 50 height 50
